Goal: Task Accomplishment & Management: Manage account settings

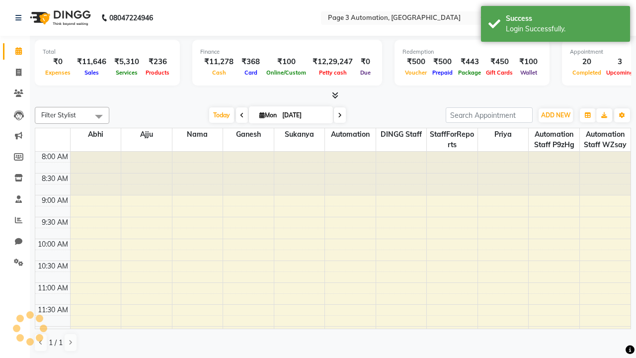
select select "en"
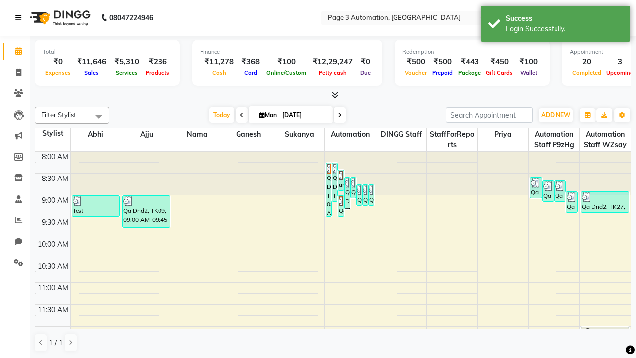
click at [20, 18] on icon at bounding box center [18, 17] width 6 height 7
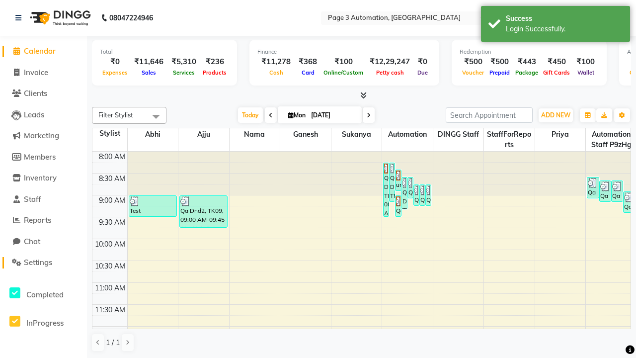
click at [43, 263] on span "Settings" at bounding box center [38, 262] width 28 height 9
